Goal: Information Seeking & Learning: Learn about a topic

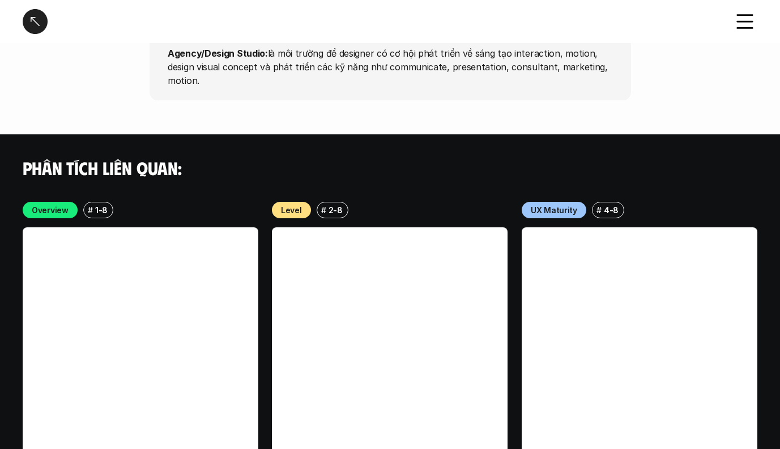
scroll to position [3394, 0]
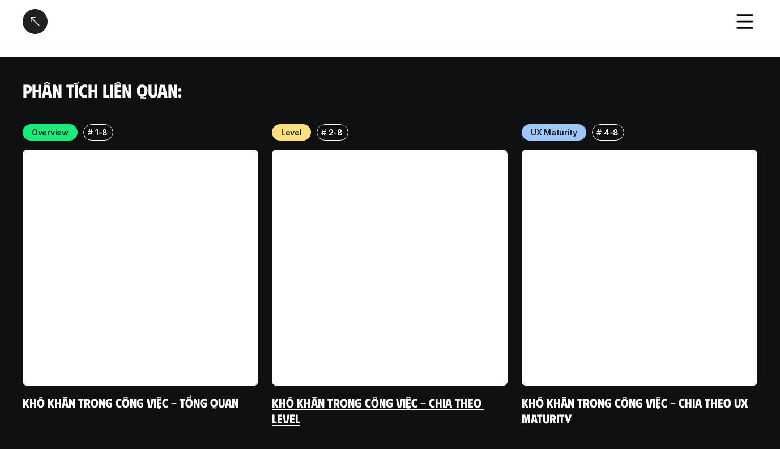
click at [322, 312] on link at bounding box center [390, 268] width 236 height 236
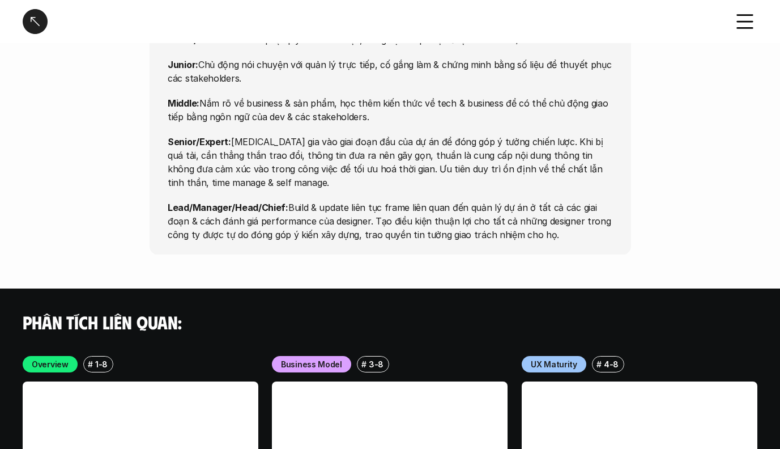
scroll to position [5030, 0]
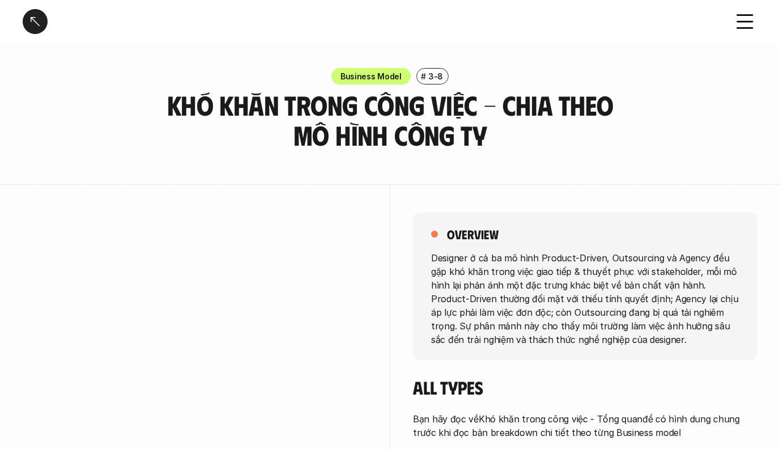
scroll to position [213, 0]
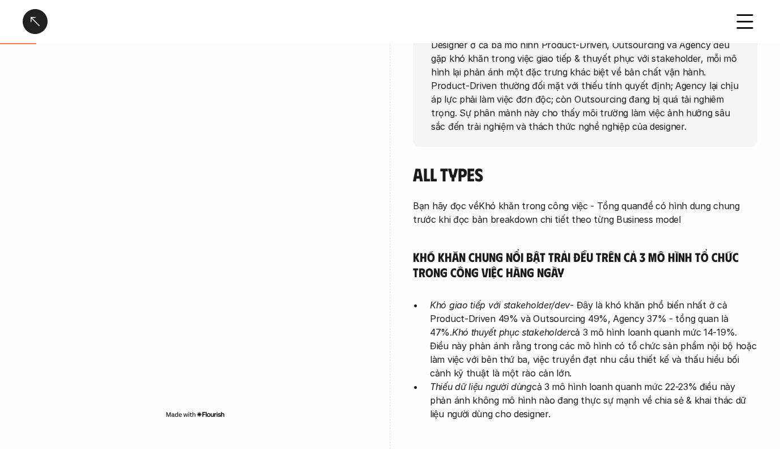
click at [23, 16] on div at bounding box center [35, 21] width 25 height 25
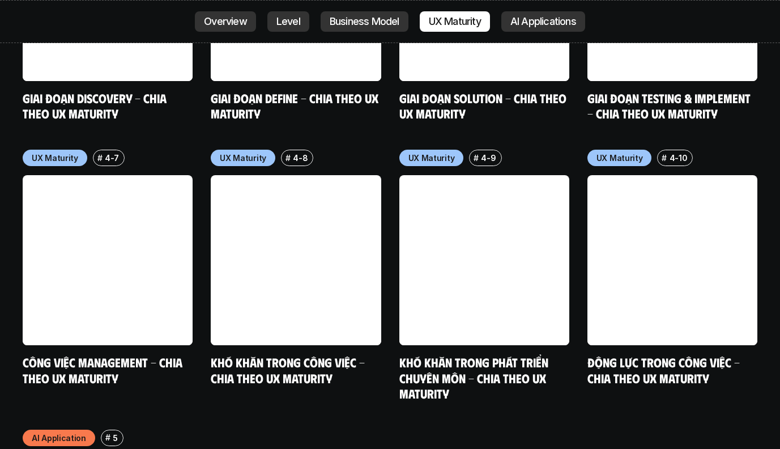
scroll to position [5607, 0]
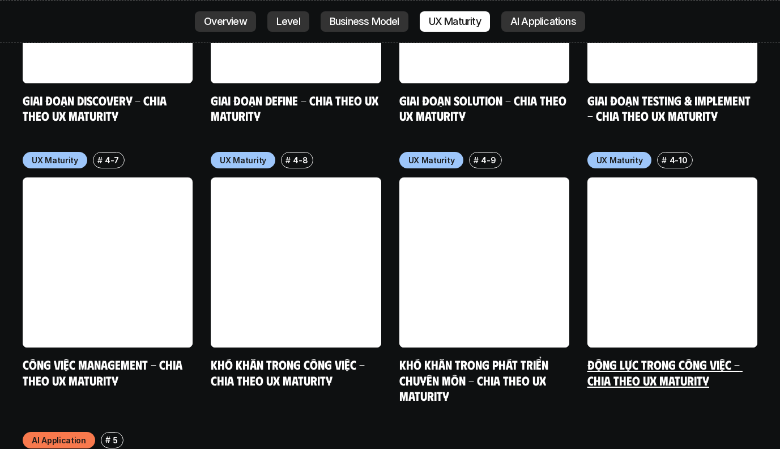
click at [607, 207] on link at bounding box center [673, 262] width 170 height 170
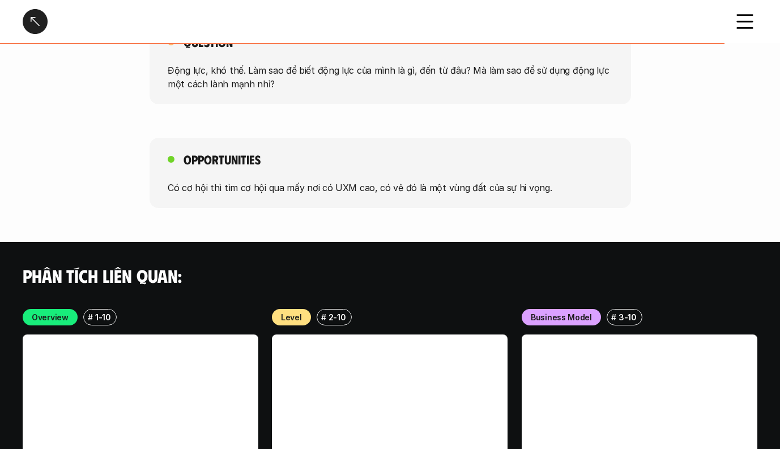
scroll to position [2082, 0]
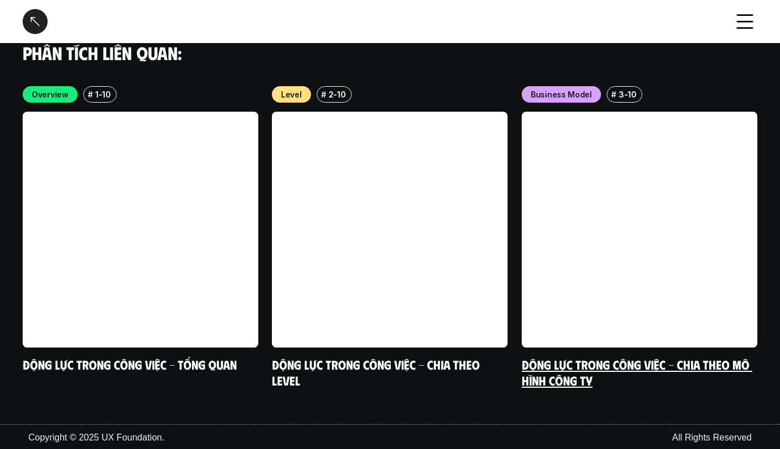
click at [553, 377] on link "Động lực trong công việc - Chia theo mô hình công ty" at bounding box center [637, 371] width 231 height 31
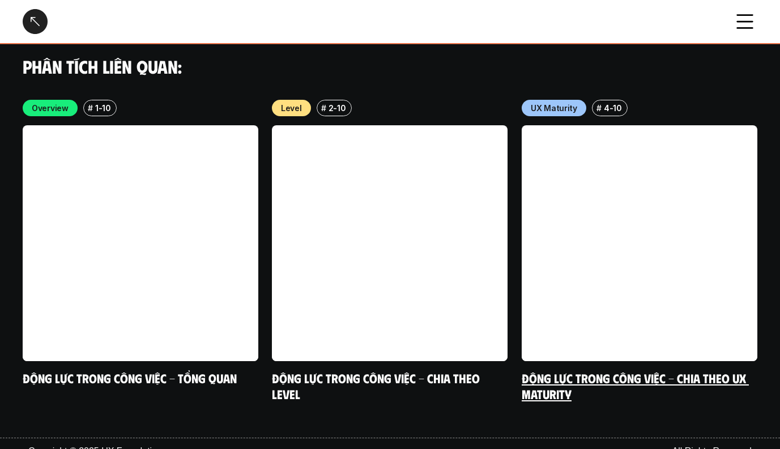
scroll to position [2082, 0]
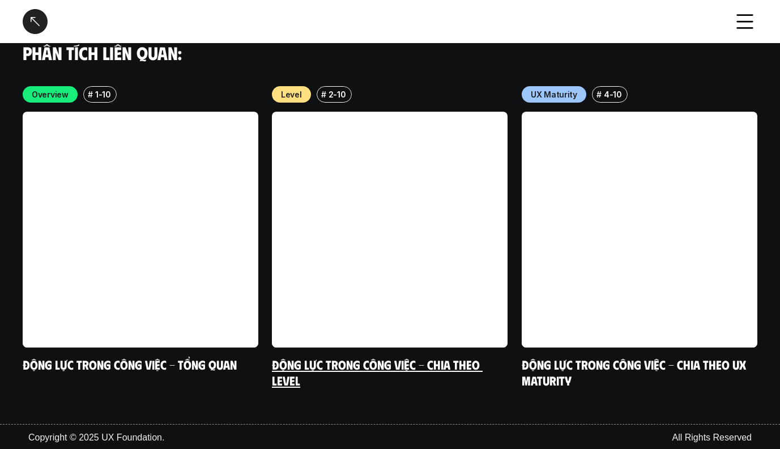
click at [280, 373] on link "Động lực trong công việc - Chia theo Level" at bounding box center [377, 371] width 211 height 31
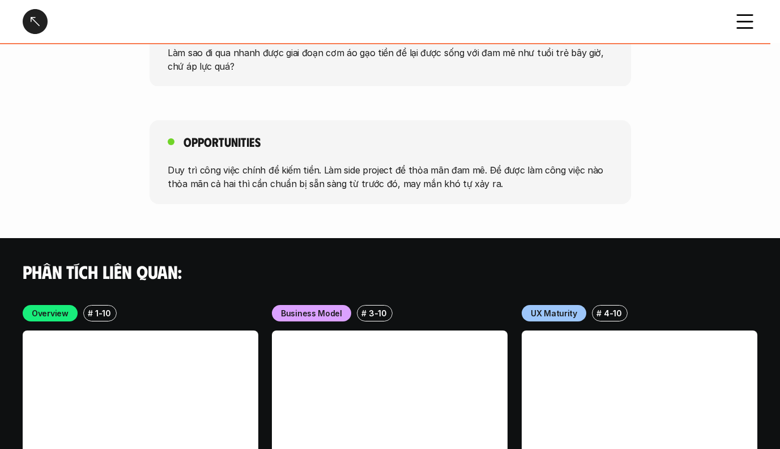
scroll to position [3594, 0]
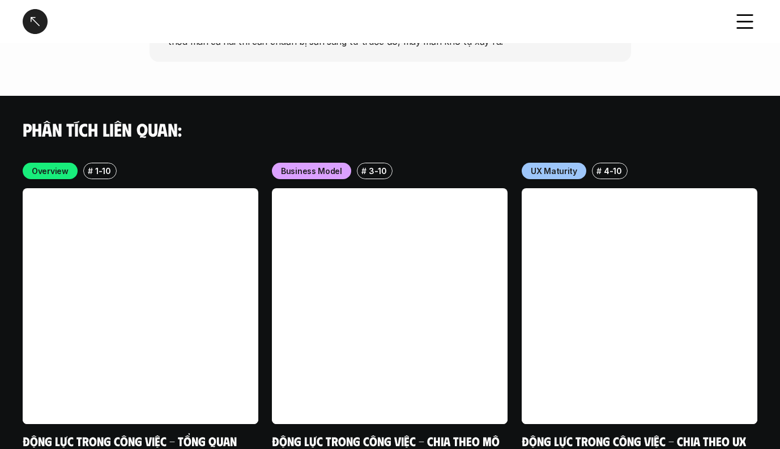
click at [40, 31] on div at bounding box center [35, 21] width 25 height 25
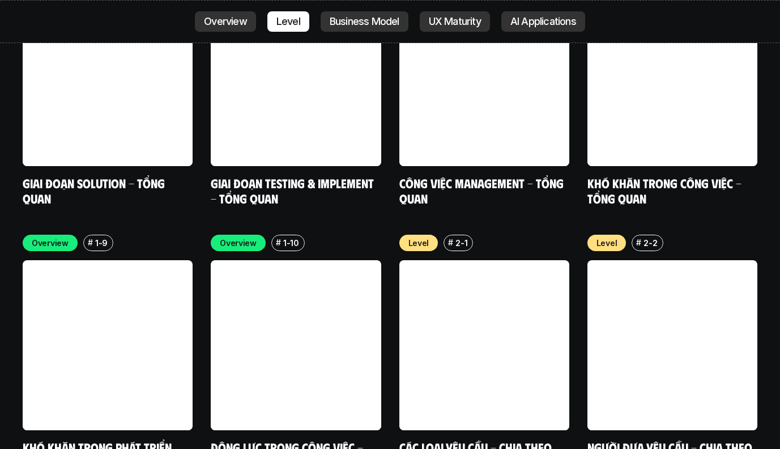
scroll to position [3675, 0]
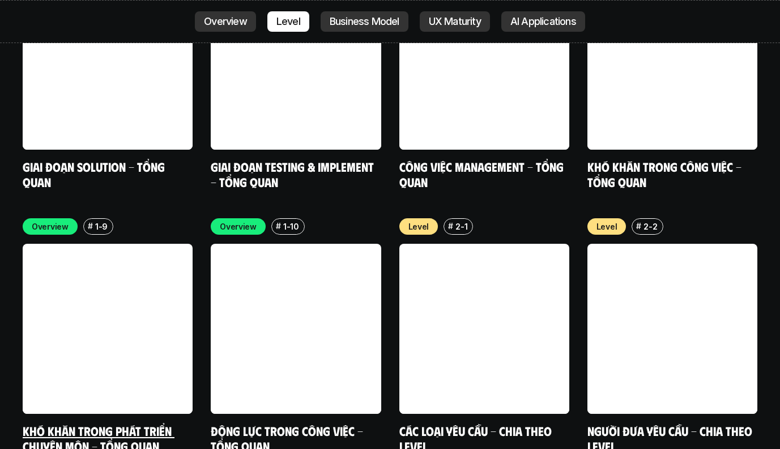
click at [118, 274] on link at bounding box center [108, 329] width 170 height 170
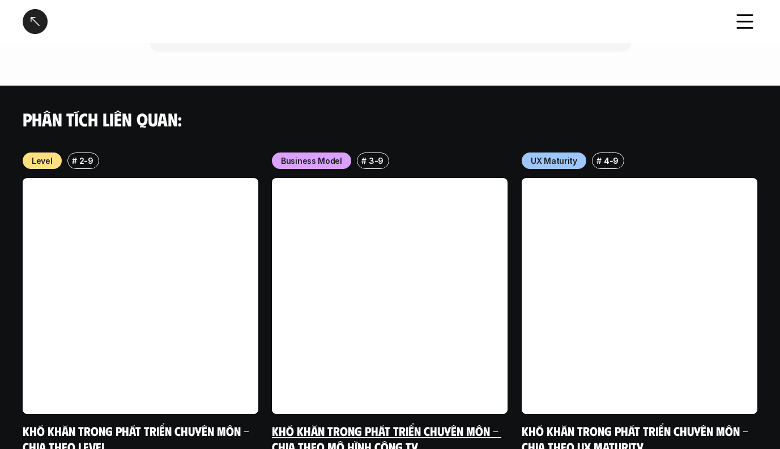
scroll to position [1225, 0]
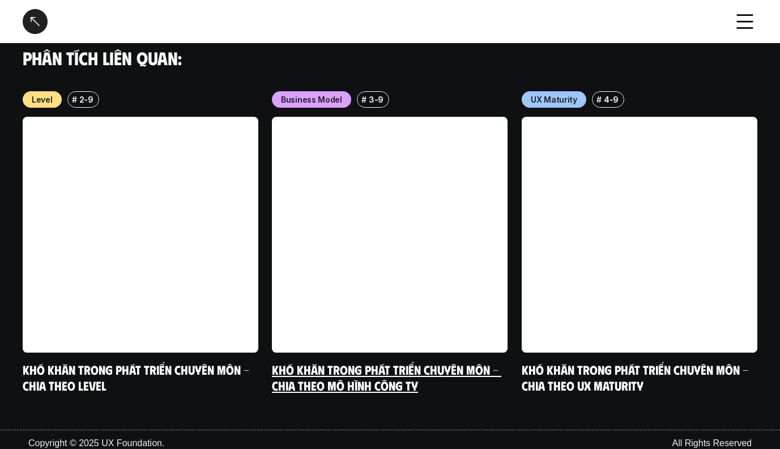
click at [394, 377] on link "Khó khăn trong phát triển chuyên môn - Chia theo mô hình công ty" at bounding box center [387, 377] width 230 height 31
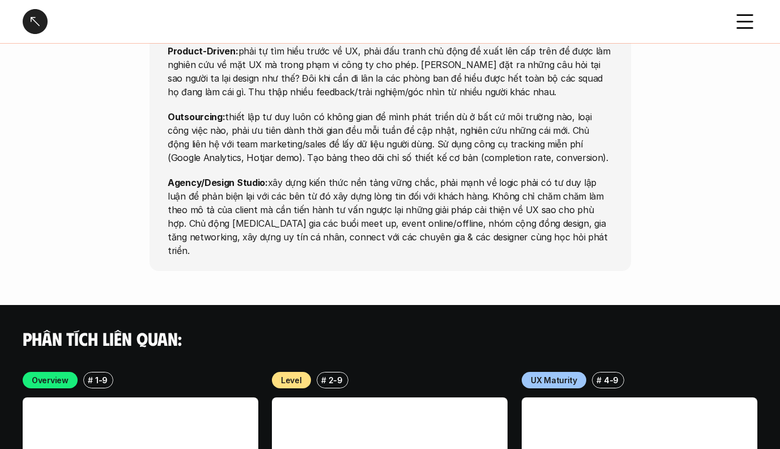
scroll to position [3078, 0]
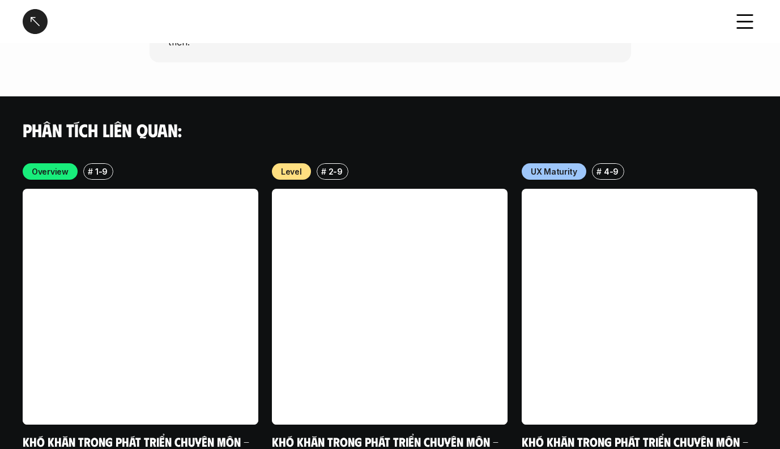
click at [27, 22] on div at bounding box center [35, 21] width 25 height 25
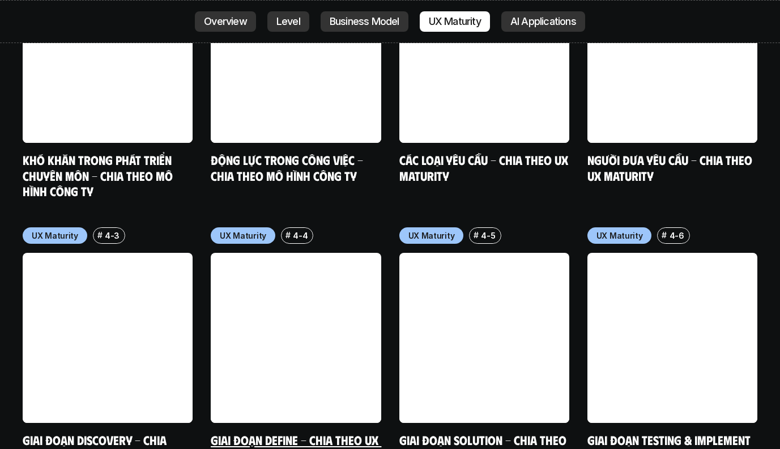
scroll to position [5153, 0]
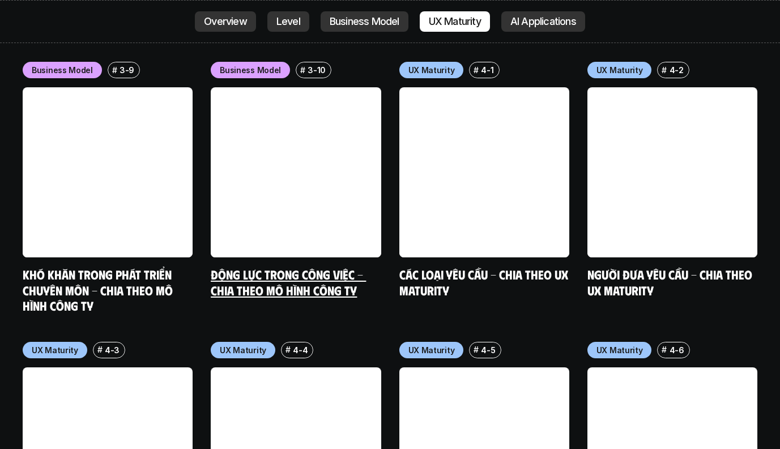
click at [237, 266] on link "Động lực trong công việc - Chia theo mô hình công ty" at bounding box center [288, 281] width 155 height 31
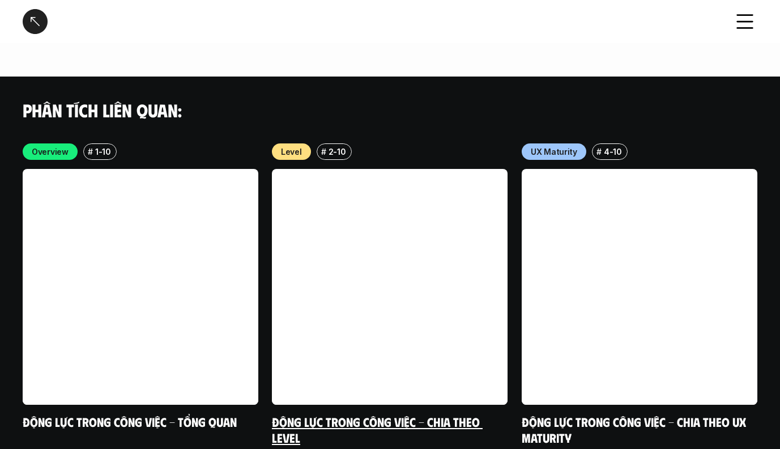
scroll to position [2023, 0]
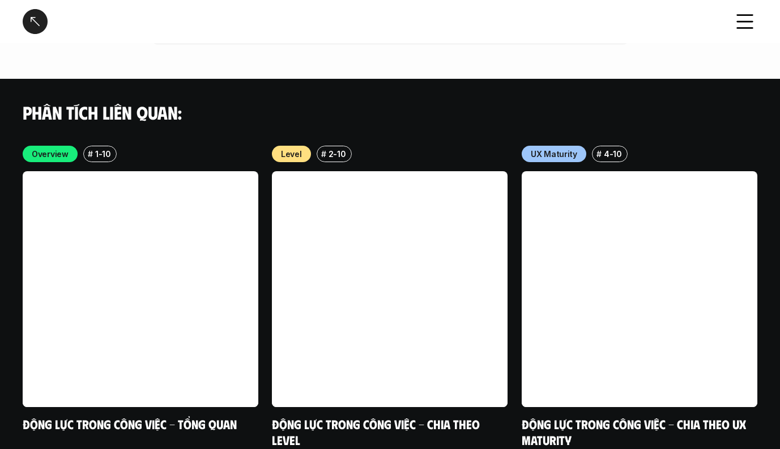
click at [32, 25] on div at bounding box center [35, 21] width 25 height 25
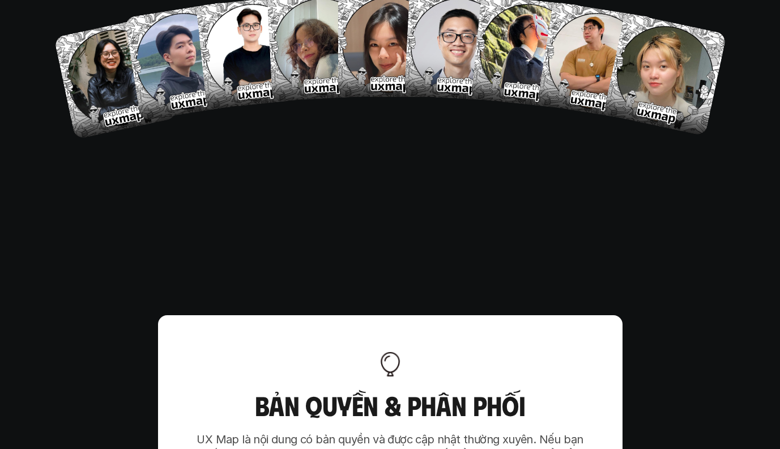
scroll to position [7008, 0]
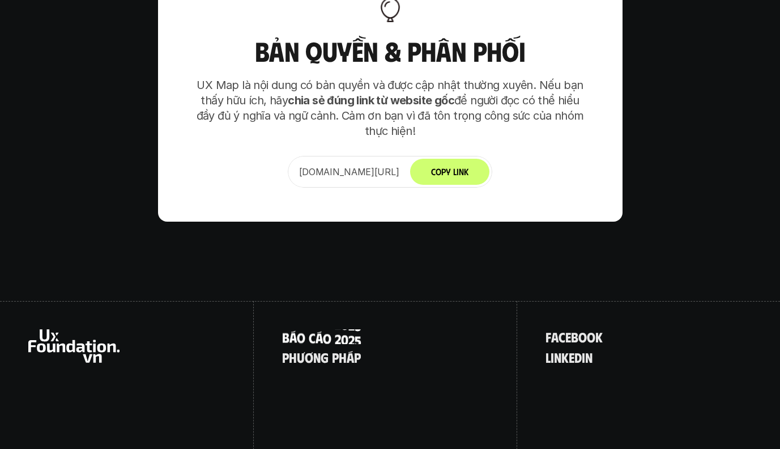
click at [345, 329] on p "B á o c á o 2 0 2 5" at bounding box center [321, 336] width 79 height 15
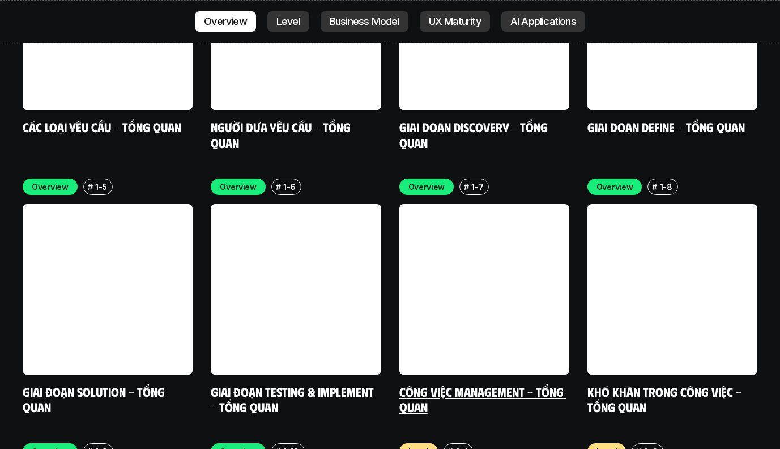
scroll to position [3448, 0]
